Goal: Task Accomplishment & Management: Use online tool/utility

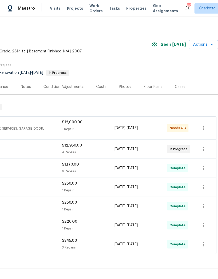
scroll to position [0, 77]
click at [208, 42] on span "Actions" at bounding box center [203, 44] width 21 height 7
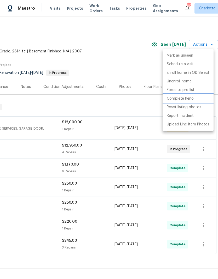
click at [190, 100] on p "Complete Reno" at bounding box center [179, 98] width 27 height 5
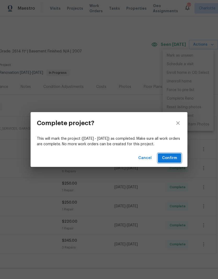
click at [172, 160] on span "Confirm" at bounding box center [169, 158] width 15 height 7
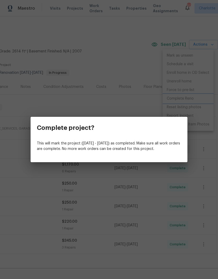
click at [125, 65] on div "Complete project? This will mark the project (Fri, Sep 26 - Fri, Oct 24) as com…" at bounding box center [109, 139] width 218 height 279
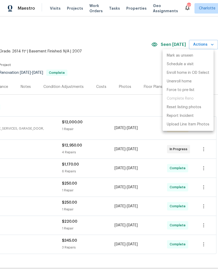
click at [113, 108] on div at bounding box center [109, 139] width 218 height 279
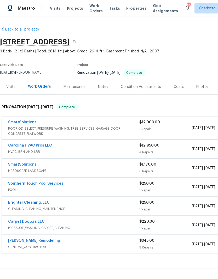
scroll to position [14, 0]
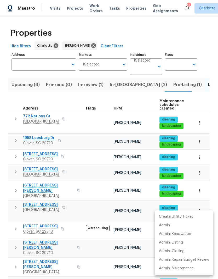
scroll to position [0, 8]
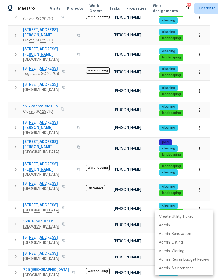
click at [84, 202] on div at bounding box center [109, 139] width 218 height 279
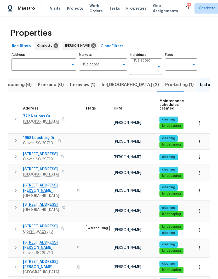
scroll to position [0, 0]
click at [21, 88] on span "Upcoming (6)" at bounding box center [17, 84] width 28 height 7
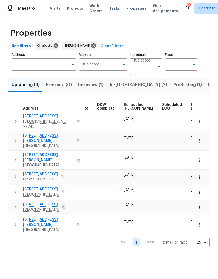
scroll to position [0, 131]
click at [133, 106] on span "Scheduled [PERSON_NAME]" at bounding box center [138, 106] width 29 height 7
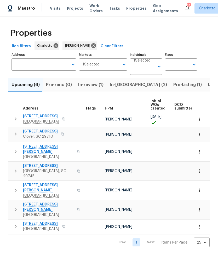
click at [200, 119] on icon "button" at bounding box center [199, 119] width 5 height 5
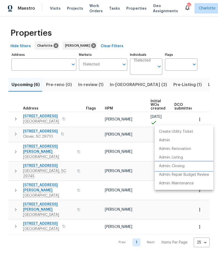
click at [180, 167] on p "Admin: Closing" at bounding box center [172, 166] width 26 height 5
click at [117, 104] on div at bounding box center [109, 139] width 218 height 279
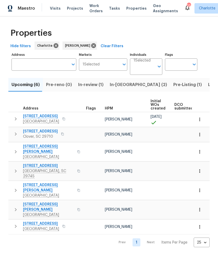
click at [39, 116] on span "[STREET_ADDRESS]" at bounding box center [41, 116] width 36 height 5
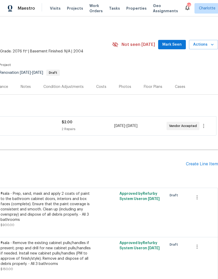
scroll to position [0, 77]
click at [172, 45] on span "Mark Seen" at bounding box center [171, 44] width 19 height 7
click at [204, 166] on div "Create Line Item" at bounding box center [202, 164] width 32 height 5
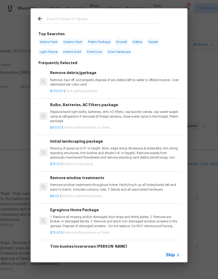
click at [76, 19] on input "text" at bounding box center [102, 20] width 111 height 8
type input "Lndsc"
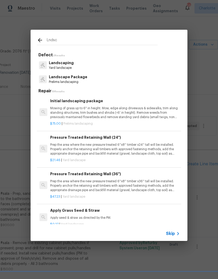
click at [81, 81] on p "Prelims landscaping" at bounding box center [68, 82] width 38 height 4
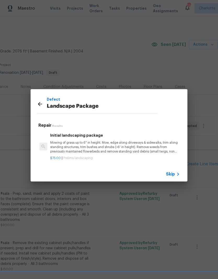
click at [112, 151] on p "Mowing of grass up to 6" in height. Mow, edge along driveways & sidewalks, trim…" at bounding box center [114, 147] width 129 height 13
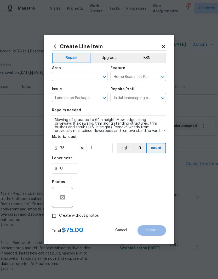
click at [78, 80] on input "text" at bounding box center [72, 77] width 41 height 8
type input "l"
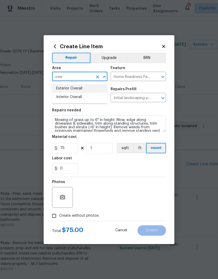
click at [82, 90] on li "Exterior Overall" at bounding box center [79, 88] width 55 height 9
type input "Exterior Overall"
click at [112, 172] on div "0" at bounding box center [109, 168] width 114 height 10
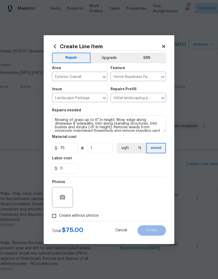
click at [54, 216] on input "Create without photos" at bounding box center [54, 216] width 10 height 10
checkbox input "true"
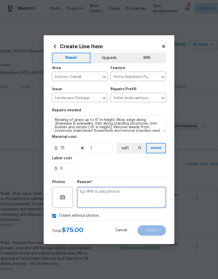
click at [114, 198] on textarea at bounding box center [121, 197] width 89 height 21
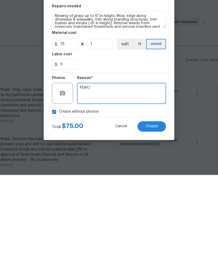
type textarea "FEWO"
click at [156, 229] on span "Create" at bounding box center [152, 231] width 12 height 4
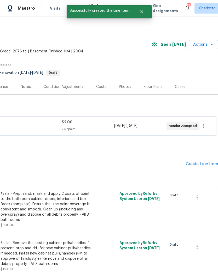
click at [205, 162] on div "Create Line Item" at bounding box center [202, 164] width 32 height 5
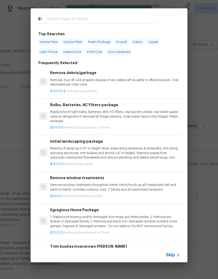
click at [82, 20] on input "text" at bounding box center [102, 20] width 111 height 8
type input "Clean"
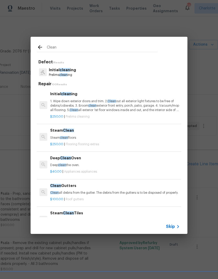
click at [58, 74] on p "Prelims clean ing" at bounding box center [62, 75] width 27 height 4
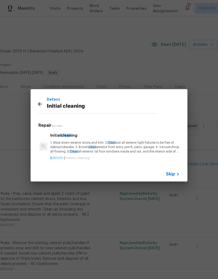
click at [63, 148] on p "1. Wipe down exterior doors and trim. 2. Clean out all exterior light fixtures …" at bounding box center [114, 147] width 129 height 13
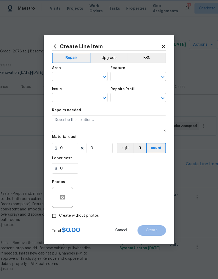
type input "Home Readiness Packages"
type input "Initial cleaning"
type input "Initial cleaning $250.00"
type textarea "1. Wipe down exterior doors and trim. 2. Clean out all exterior light fixtures …"
type input "250"
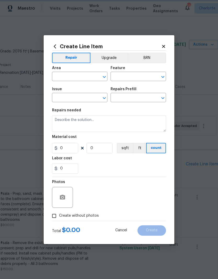
type input "1"
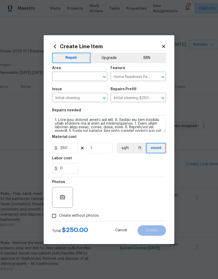
click at [58, 76] on input "text" at bounding box center [72, 77] width 41 height 8
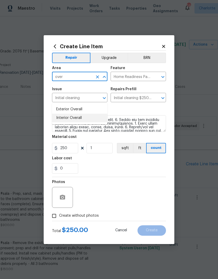
click at [86, 114] on li "Interior Overall" at bounding box center [79, 118] width 55 height 9
type input "Interior Overall"
click at [115, 171] on div "0" at bounding box center [109, 168] width 114 height 10
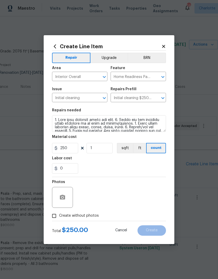
click at [56, 216] on input "Create without photos" at bounding box center [54, 216] width 10 height 10
checkbox input "true"
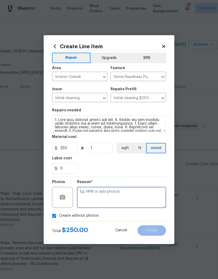
click at [120, 194] on textarea at bounding box center [121, 197] width 89 height 21
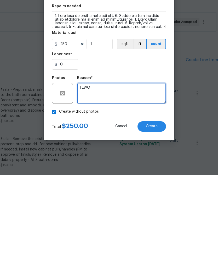
type textarea "FEWO"
click at [149, 229] on span "Create" at bounding box center [152, 231] width 12 height 4
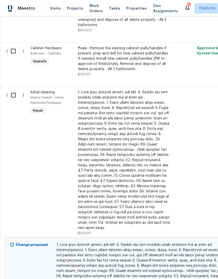
scroll to position [195, 0]
click at [12, 90] on input "checkbox" at bounding box center [15, 95] width 15 height 11
checkbox input "true"
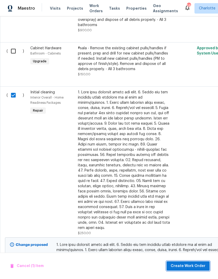
click at [186, 270] on button "Create Work Order" at bounding box center [187, 266] width 43 height 10
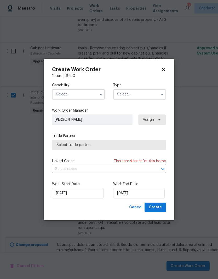
click at [89, 93] on input "text" at bounding box center [78, 94] width 53 height 10
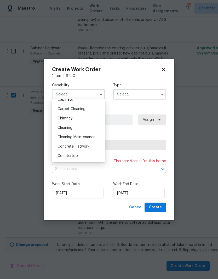
scroll to position [53, 0]
click at [89, 139] on div "Cleaning Maintenance" at bounding box center [78, 136] width 50 height 9
type input "Cleaning Maintenance"
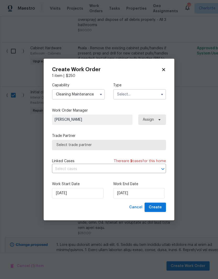
click at [153, 94] on input "text" at bounding box center [139, 94] width 53 height 10
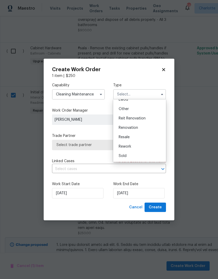
scroll to position [62, 0]
click at [134, 130] on div "Renovation" at bounding box center [139, 127] width 50 height 9
type input "Renovation"
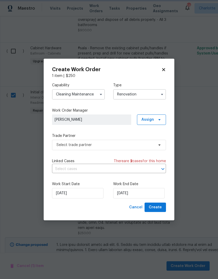
scroll to position [0, 0]
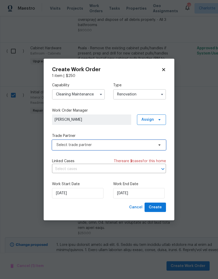
click at [159, 146] on icon at bounding box center [159, 145] width 4 height 4
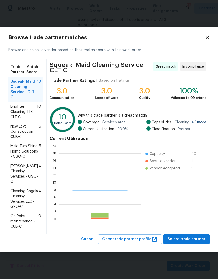
scroll to position [73, 82]
click at [17, 112] on span "Brighter Cleaning, LLC - CLT-C" at bounding box center [23, 112] width 26 height 16
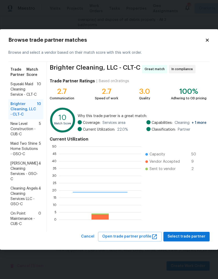
scroll to position [73, 82]
click at [14, 90] on span "Squeaki Maid Cleaning Service - CLT-C" at bounding box center [23, 90] width 26 height 16
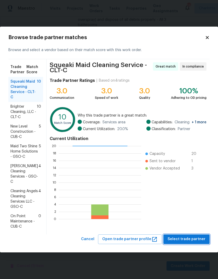
click at [193, 240] on span "Select trade partner" at bounding box center [186, 239] width 38 height 7
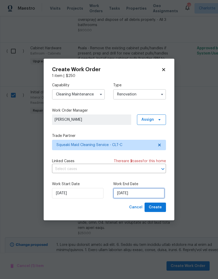
click at [136, 196] on input "10/13/2025" at bounding box center [138, 193] width 51 height 10
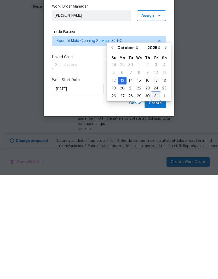
click at [155, 197] on div "31" at bounding box center [155, 200] width 9 height 7
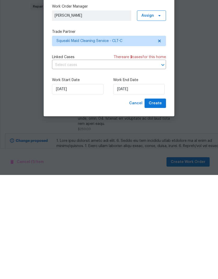
type input "10/31/2025"
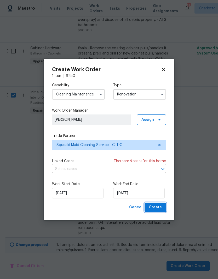
click at [160, 210] on span "Create" at bounding box center [154, 207] width 13 height 7
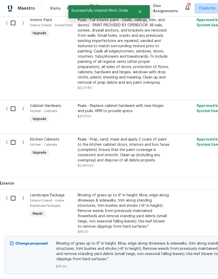
scroll to position [330, 0]
click at [13, 193] on input "checkbox" at bounding box center [15, 198] width 15 height 11
checkbox input "true"
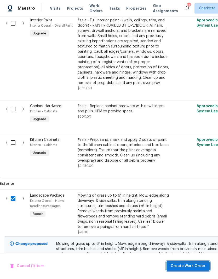
click at [193, 267] on span "Create Work Order" at bounding box center [187, 266] width 35 height 7
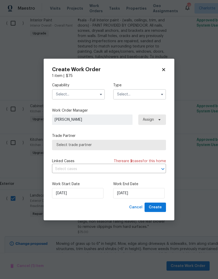
click at [89, 93] on input "text" at bounding box center [78, 94] width 53 height 10
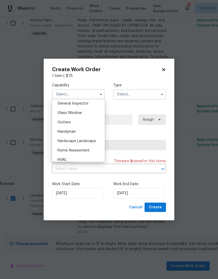
scroll to position [268, 0]
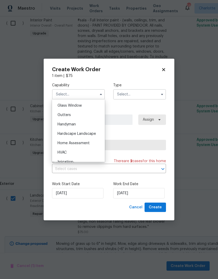
click at [88, 136] on div "Hardscape Landscape" at bounding box center [78, 133] width 50 height 9
type input "Hardscape Landscape"
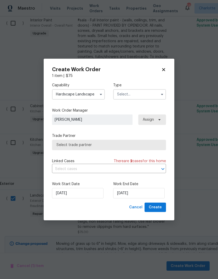
click at [151, 96] on input "text" at bounding box center [139, 94] width 53 height 10
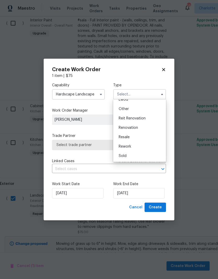
scroll to position [62, 0]
click at [137, 132] on div "Renovation" at bounding box center [139, 127] width 50 height 9
type input "Renovation"
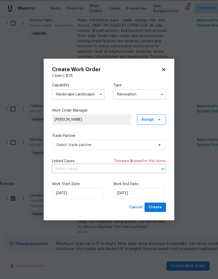
scroll to position [0, 0]
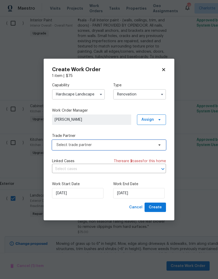
click at [145, 147] on span "Select trade partner" at bounding box center [104, 144] width 97 height 5
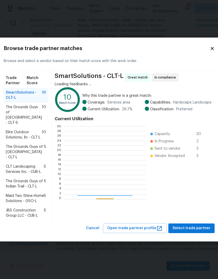
scroll to position [73, 82]
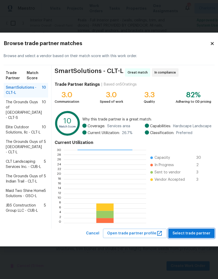
click at [186, 237] on span "Select trade partner" at bounding box center [191, 233] width 38 height 7
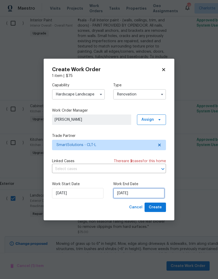
click at [144, 193] on input "10/13/2025" at bounding box center [138, 193] width 51 height 10
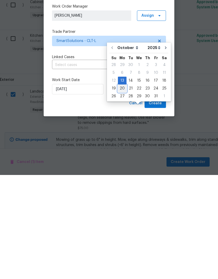
click at [122, 189] on div "20" at bounding box center [122, 192] width 9 height 7
type input "10/20/2025"
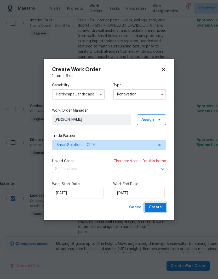
click at [163, 207] on button "Create" at bounding box center [154, 208] width 21 height 10
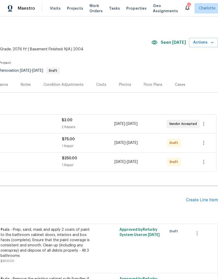
scroll to position [2, 77]
click at [205, 162] on icon "button" at bounding box center [203, 162] width 6 height 6
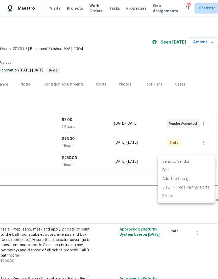
click at [192, 163] on li "Send to Vendor" at bounding box center [186, 162] width 56 height 9
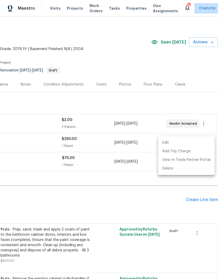
click at [153, 193] on div at bounding box center [109, 139] width 218 height 279
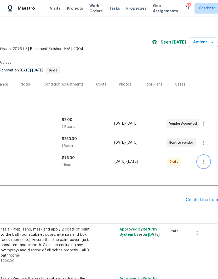
click at [203, 161] on icon "button" at bounding box center [203, 162] width 1 height 4
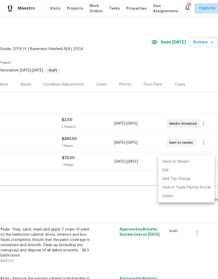
click at [190, 161] on li "Send to Vendor" at bounding box center [186, 162] width 56 height 9
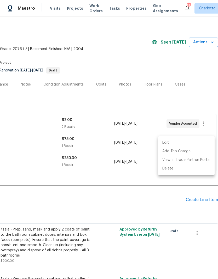
click at [124, 210] on div at bounding box center [109, 139] width 218 height 279
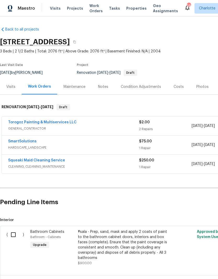
scroll to position [0, 0]
click at [103, 87] on div "Notes" at bounding box center [103, 86] width 10 height 5
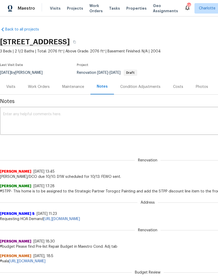
click at [39, 89] on div "Work Orders" at bounding box center [39, 86] width 22 height 5
